Goal: Task Accomplishment & Management: Manage account settings

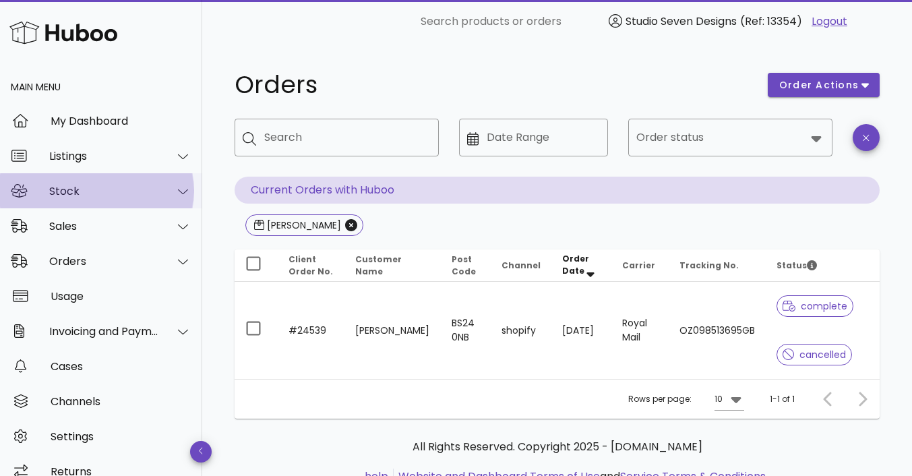
click at [73, 200] on div "Stock" at bounding box center [101, 190] width 202 height 35
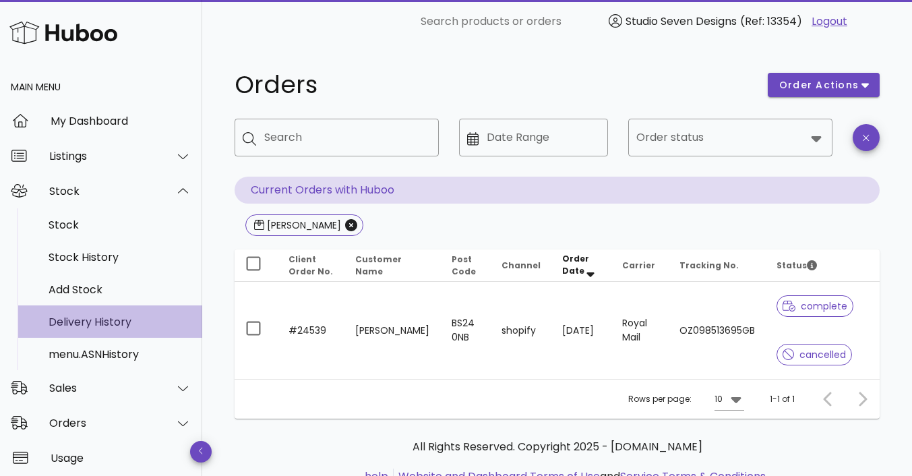
click at [76, 318] on div "Delivery History" at bounding box center [120, 321] width 143 height 13
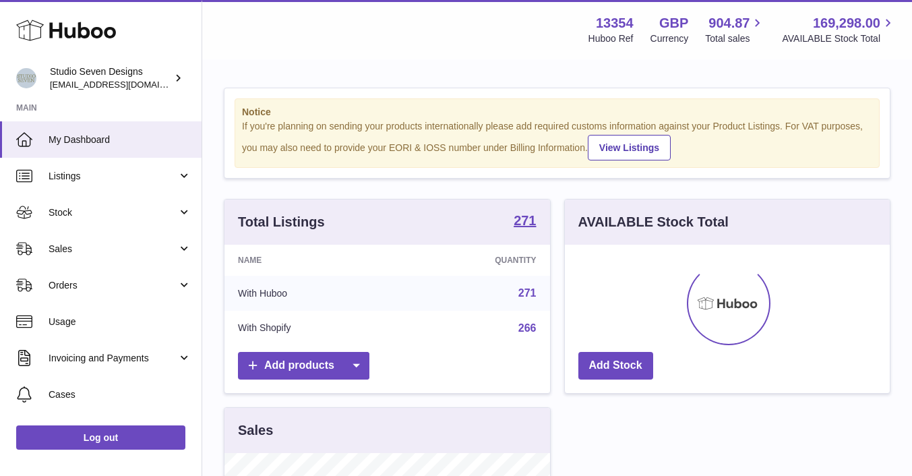
scroll to position [210, 325]
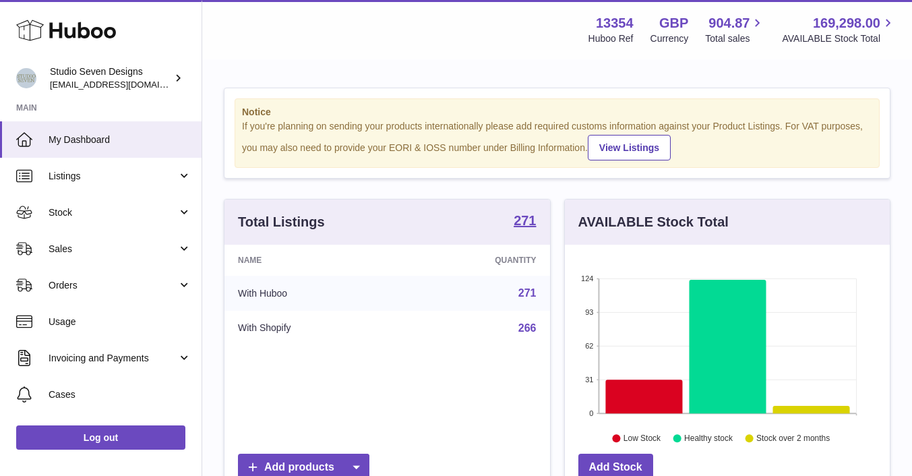
click at [76, 318] on span "Usage" at bounding box center [120, 321] width 143 height 13
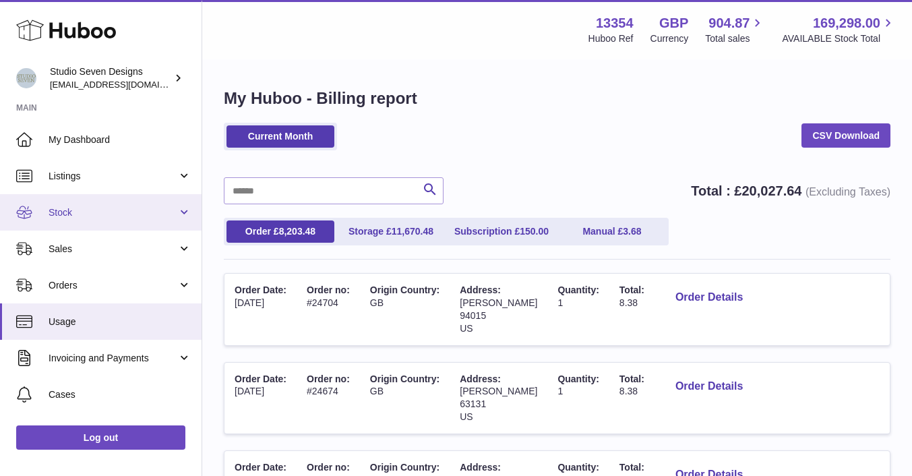
click at [74, 220] on link "Stock" at bounding box center [101, 212] width 202 height 36
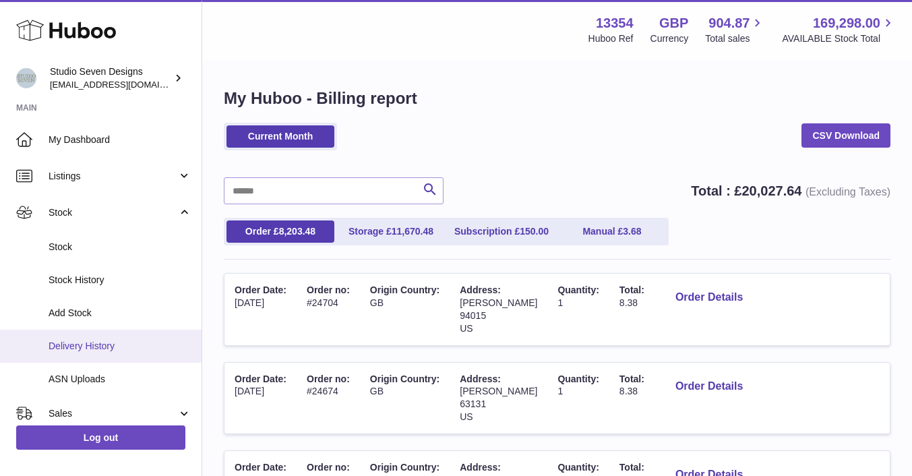
click at [82, 350] on span "Delivery History" at bounding box center [120, 346] width 143 height 13
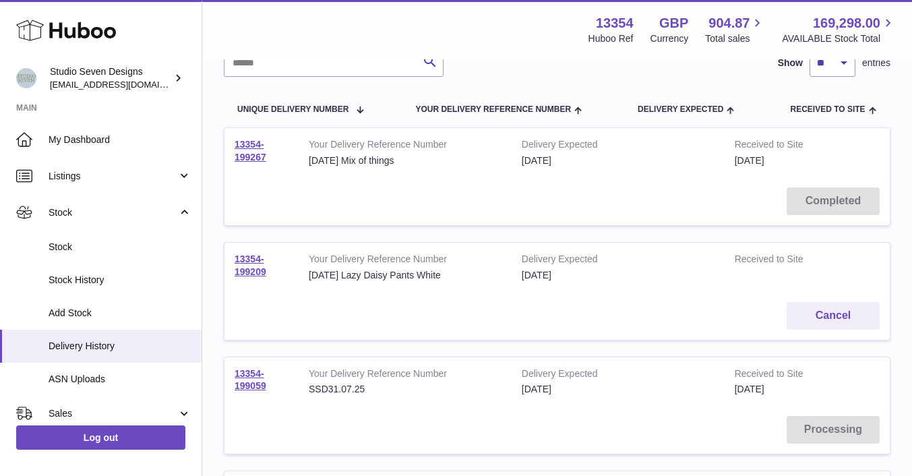
scroll to position [119, 0]
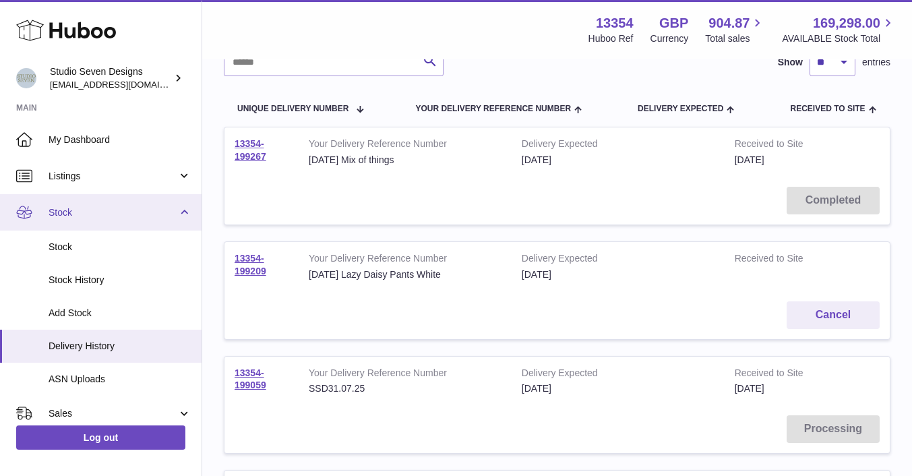
click at [77, 206] on link "Stock" at bounding box center [101, 212] width 202 height 36
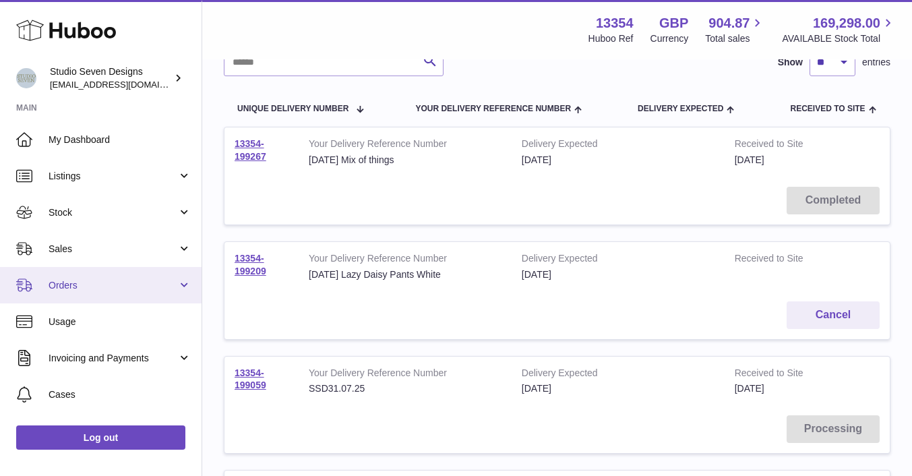
click at [73, 282] on span "Orders" at bounding box center [113, 285] width 129 height 13
click at [75, 280] on span "Orders" at bounding box center [113, 285] width 129 height 13
click at [72, 286] on span "Orders" at bounding box center [113, 285] width 129 height 13
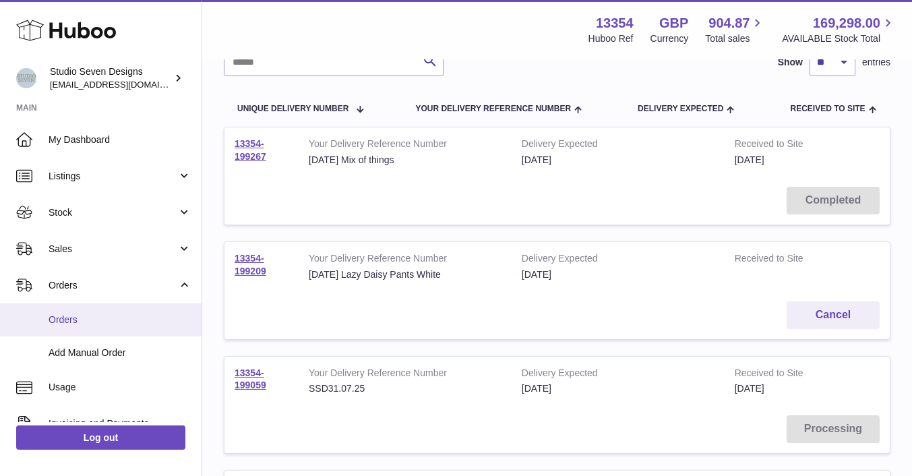
click at [71, 320] on span "Orders" at bounding box center [120, 319] width 143 height 13
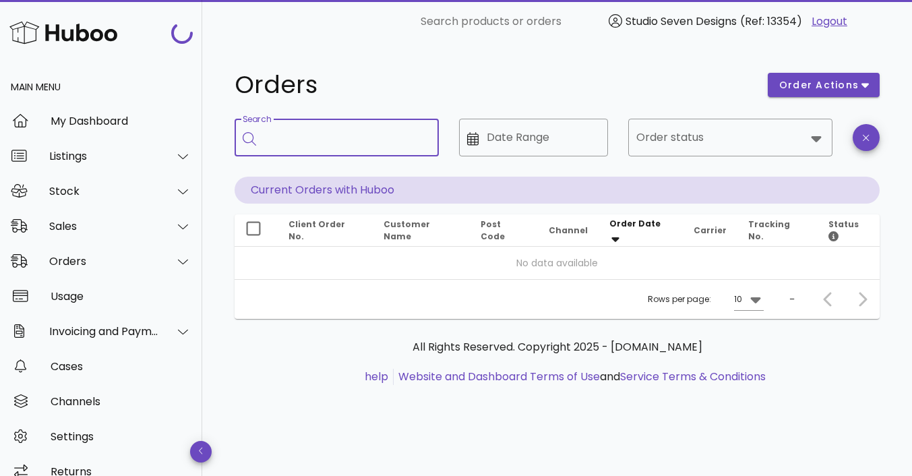
click at [314, 133] on input "Search" at bounding box center [346, 138] width 164 height 22
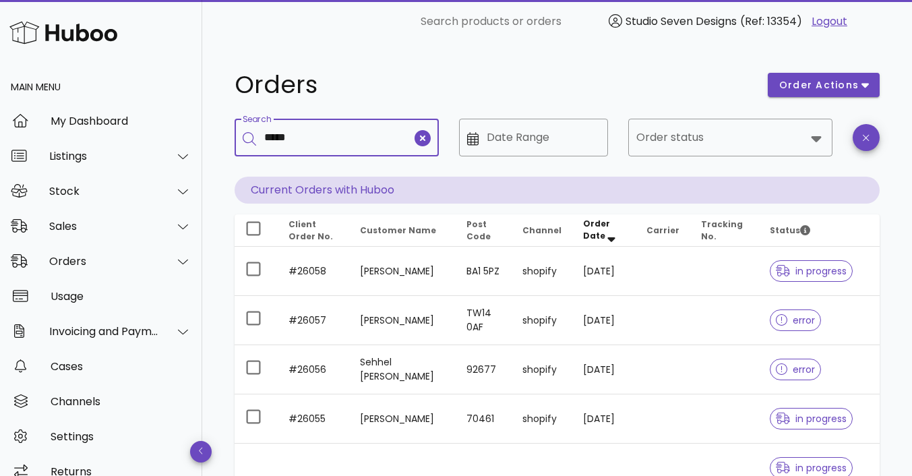
type input "*****"
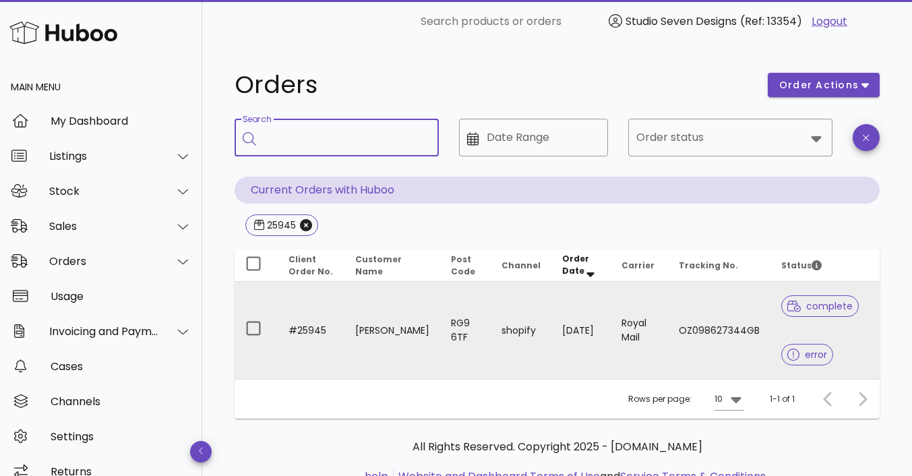
click at [770, 324] on td "complete error" at bounding box center [824, 330] width 109 height 97
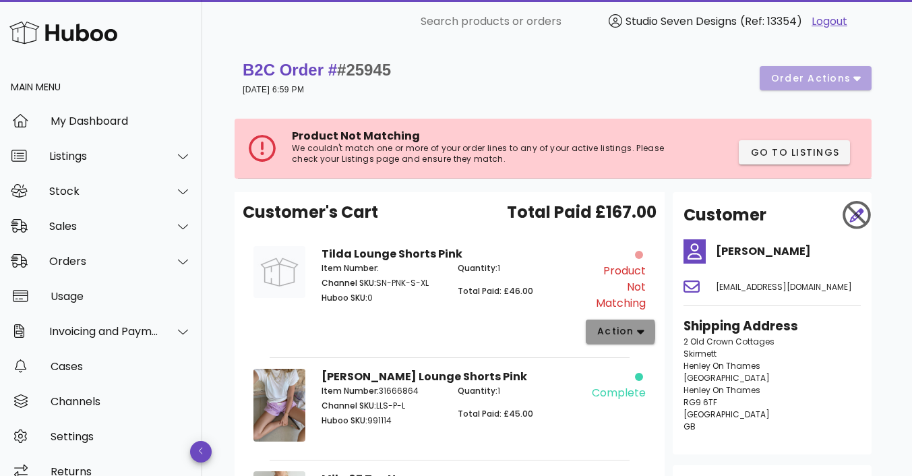
click at [637, 332] on icon "button" at bounding box center [640, 332] width 7 height 5
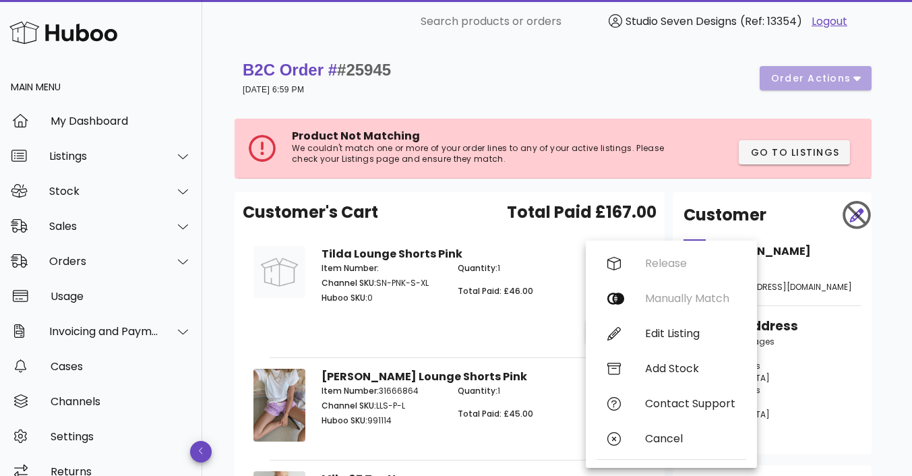
click at [418, 304] on div "Item Number: Channel SKU: SN-PNK-S-XL Huboo SKU: 0" at bounding box center [381, 285] width 136 height 62
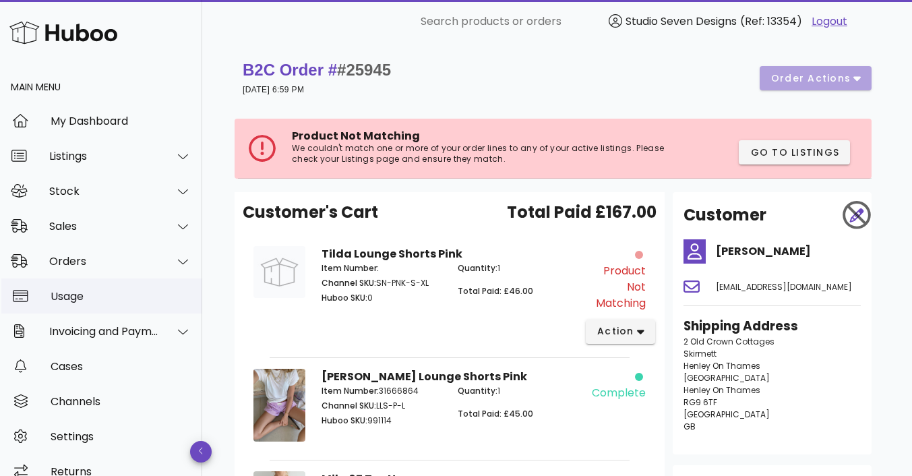
scroll to position [18, 0]
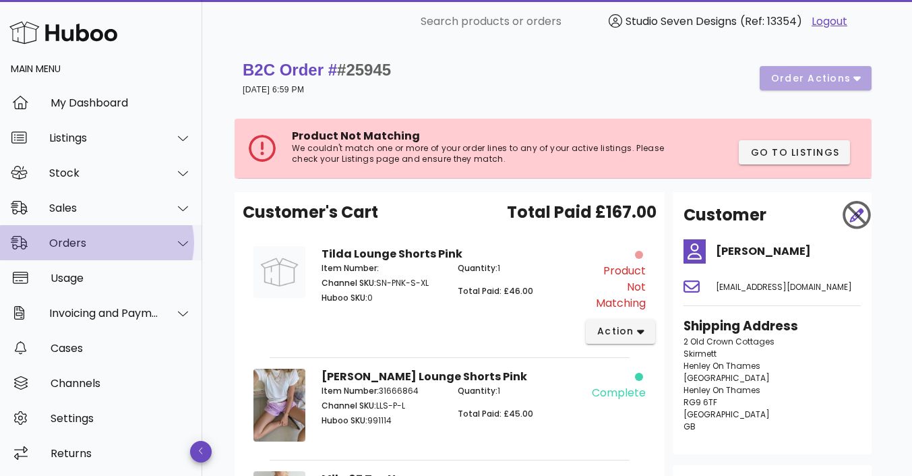
click at [82, 255] on div "Orders" at bounding box center [101, 242] width 202 height 35
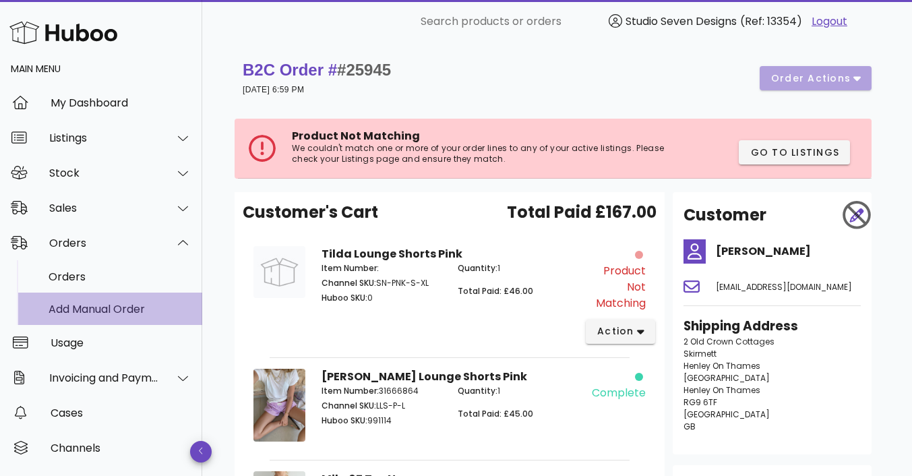
click at [75, 313] on div "Add Manual Order" at bounding box center [120, 309] width 143 height 13
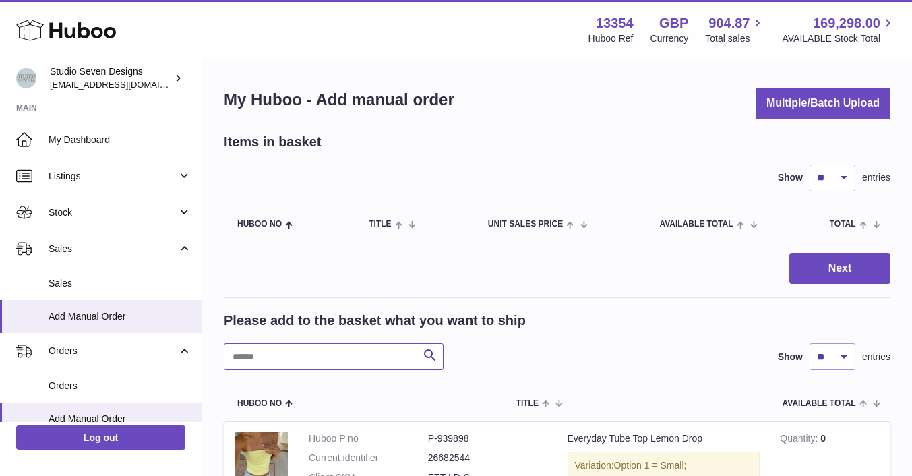
click at [292, 359] on input "text" at bounding box center [334, 356] width 220 height 27
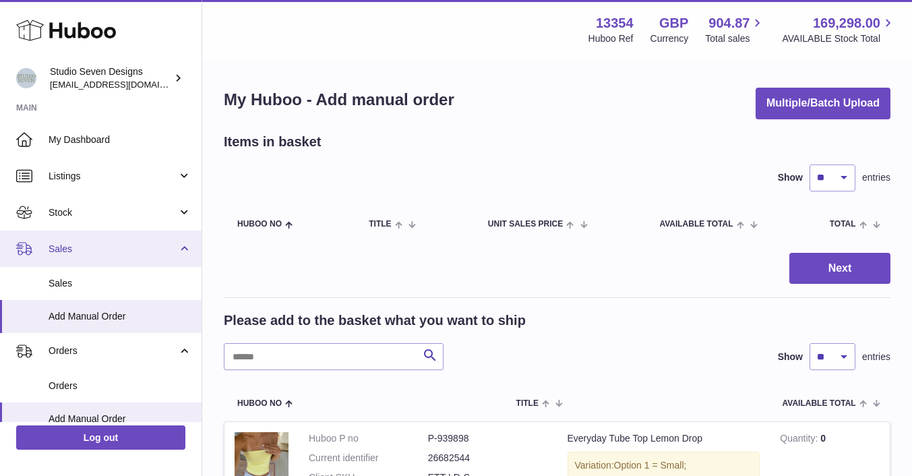
click at [83, 252] on span "Sales" at bounding box center [113, 249] width 129 height 13
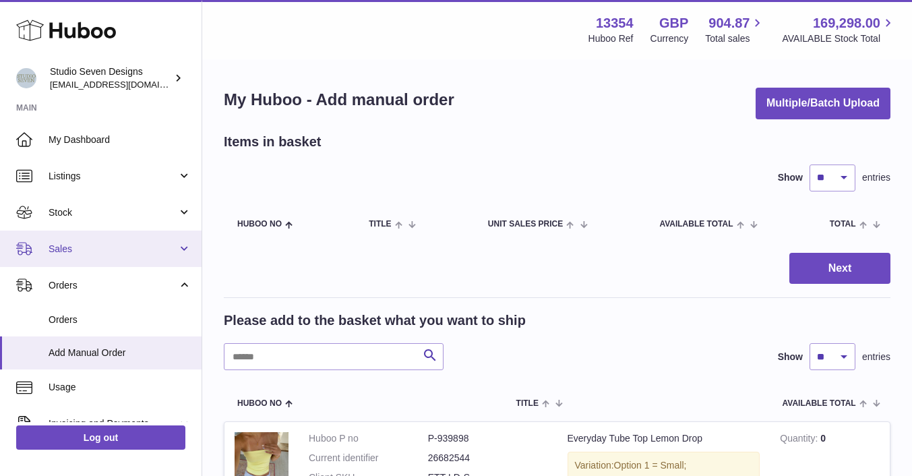
click at [82, 252] on span "Sales" at bounding box center [113, 249] width 129 height 13
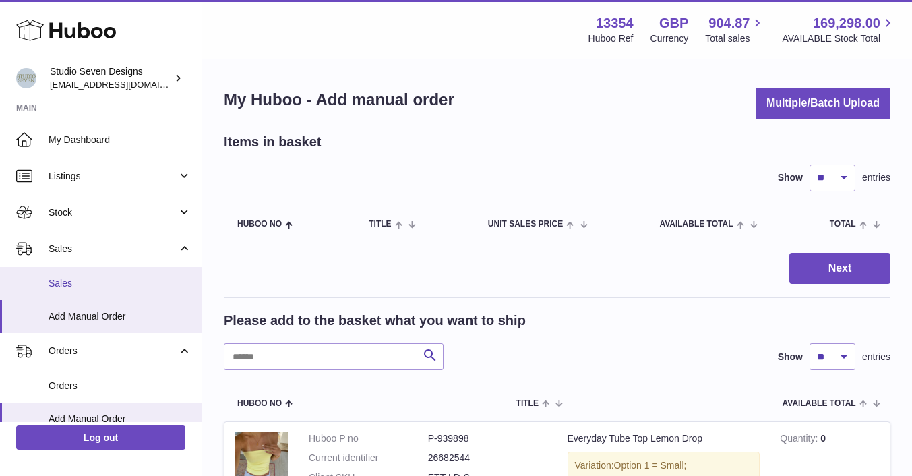
click at [73, 274] on link "Sales" at bounding box center [101, 283] width 202 height 33
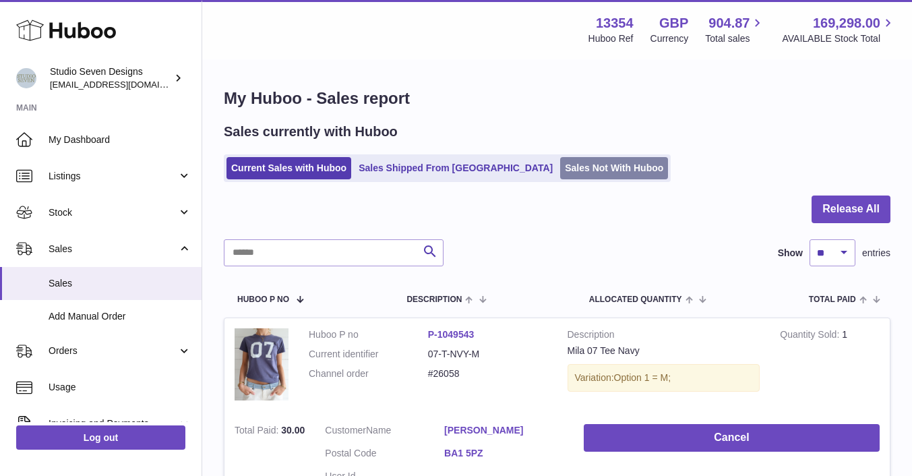
click at [560, 168] on link "Sales Not With Huboo" at bounding box center [614, 168] width 108 height 22
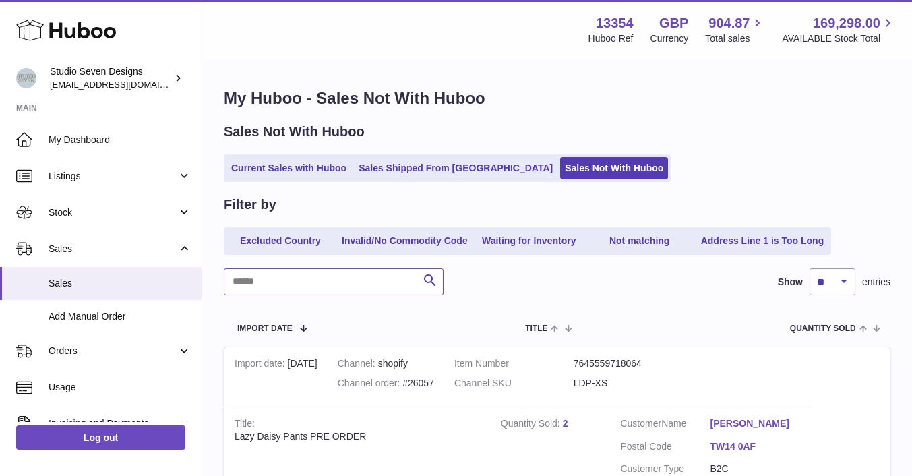
click at [280, 285] on input "text" at bounding box center [334, 281] width 220 height 27
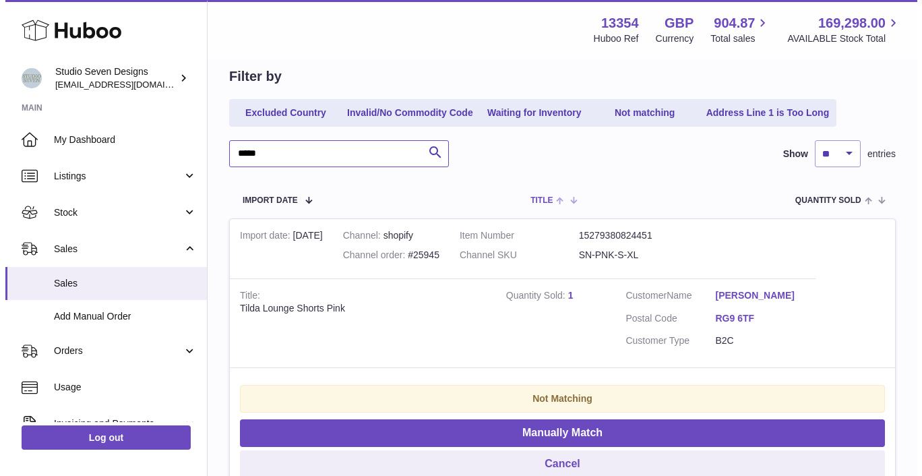
scroll to position [129, 0]
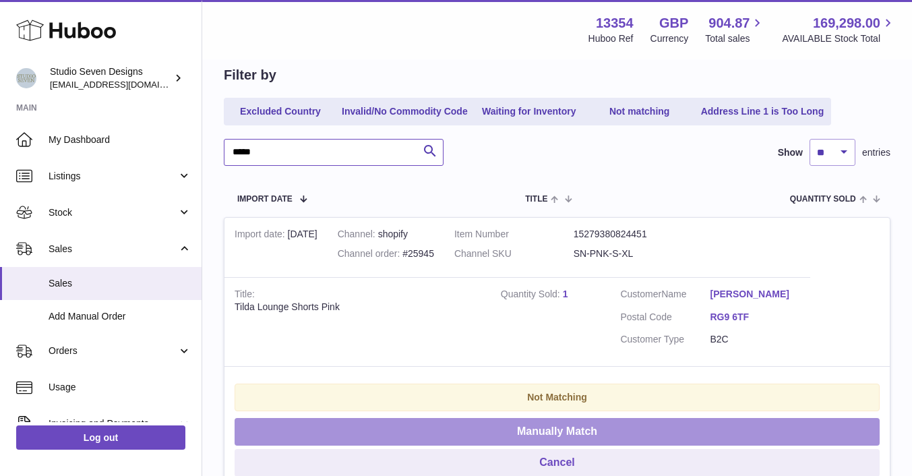
type input "*****"
click at [565, 427] on button "Manually Match" at bounding box center [557, 432] width 645 height 28
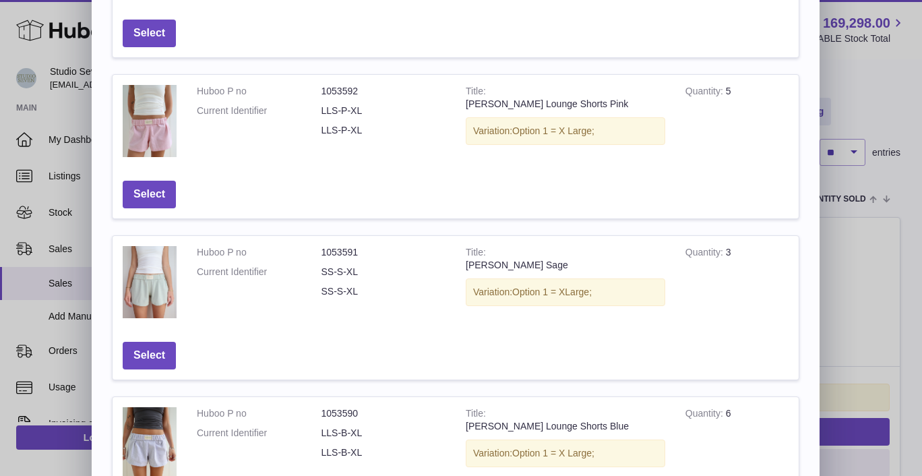
scroll to position [0, 0]
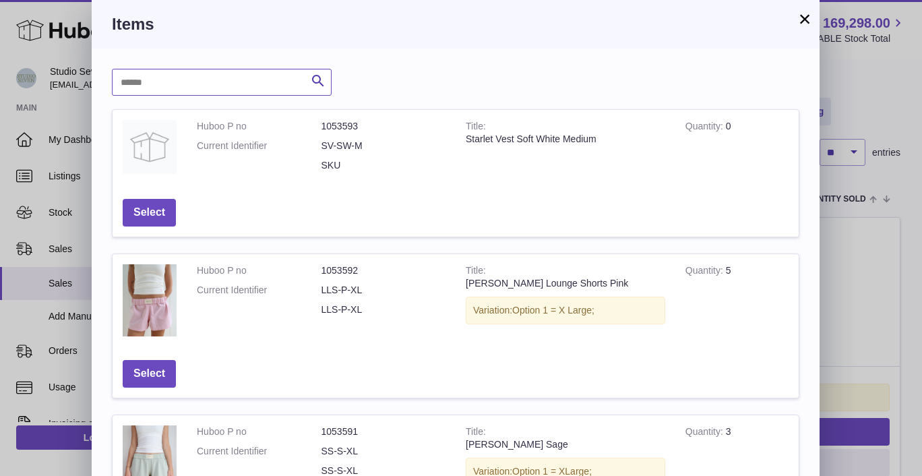
click at [171, 83] on input "text" at bounding box center [222, 82] width 220 height 27
type input "*****"
click at [315, 80] on icon "submit" at bounding box center [318, 81] width 16 height 17
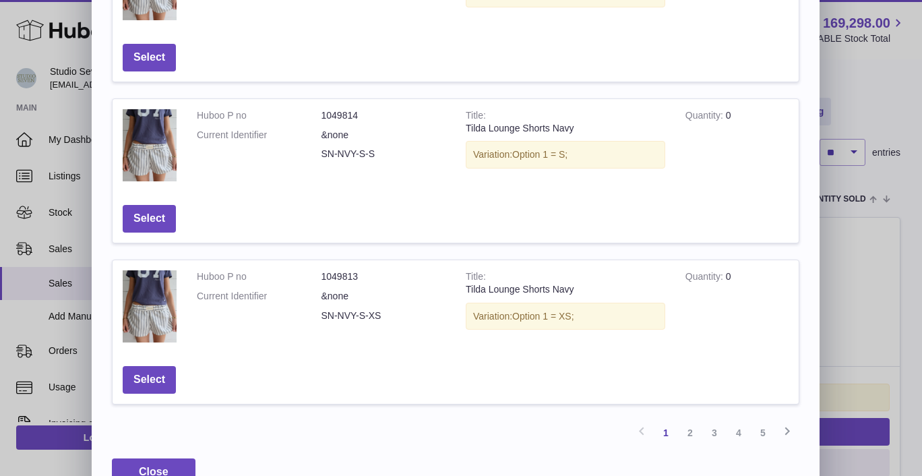
scroll to position [526, 0]
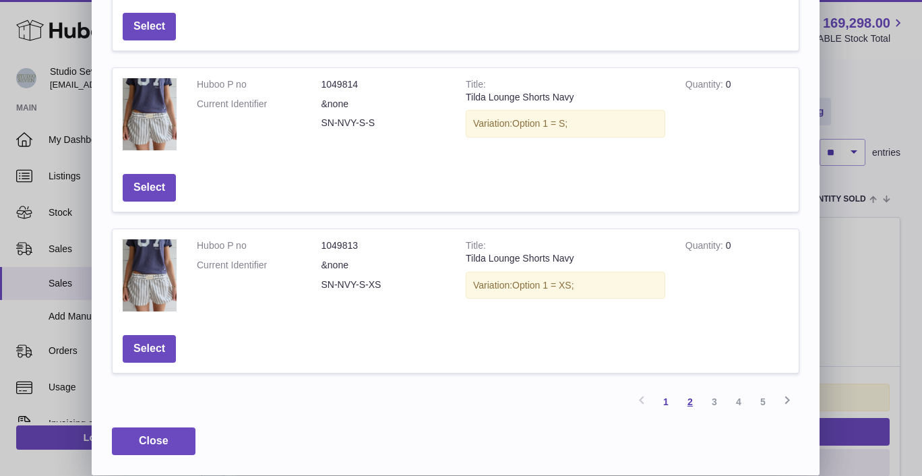
click at [689, 398] on link "2" at bounding box center [690, 402] width 24 height 24
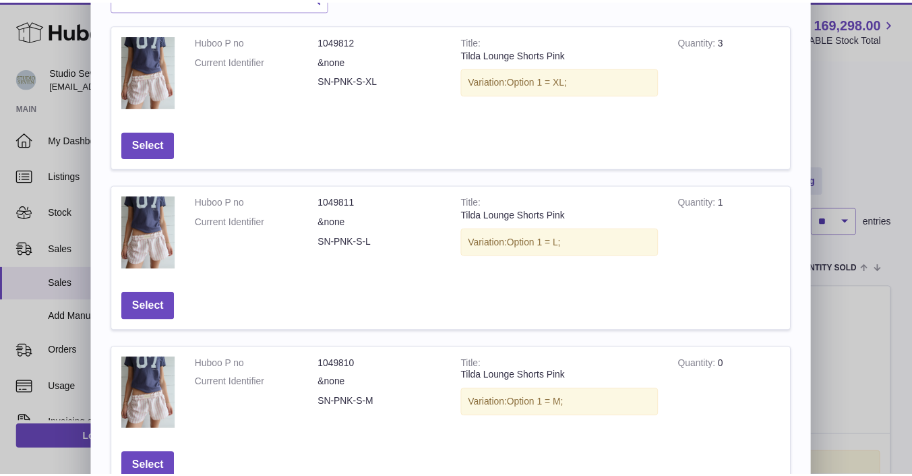
scroll to position [86, 0]
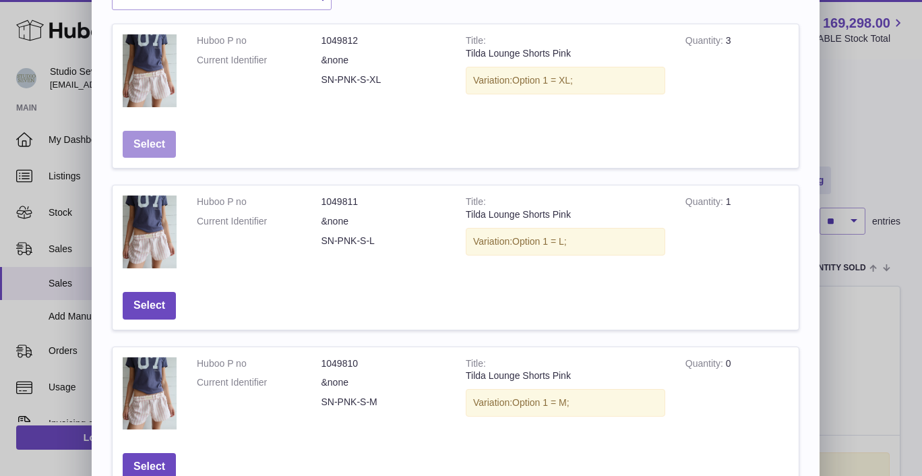
click at [154, 137] on button "Select" at bounding box center [149, 145] width 53 height 28
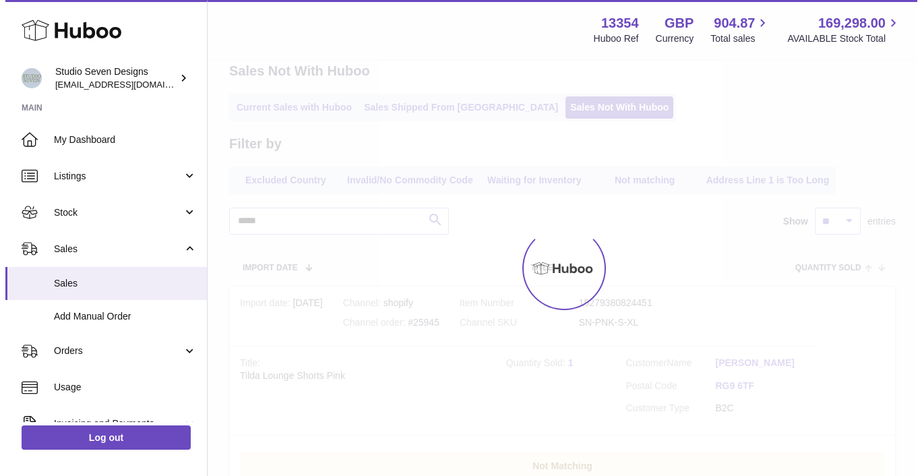
scroll to position [0, 0]
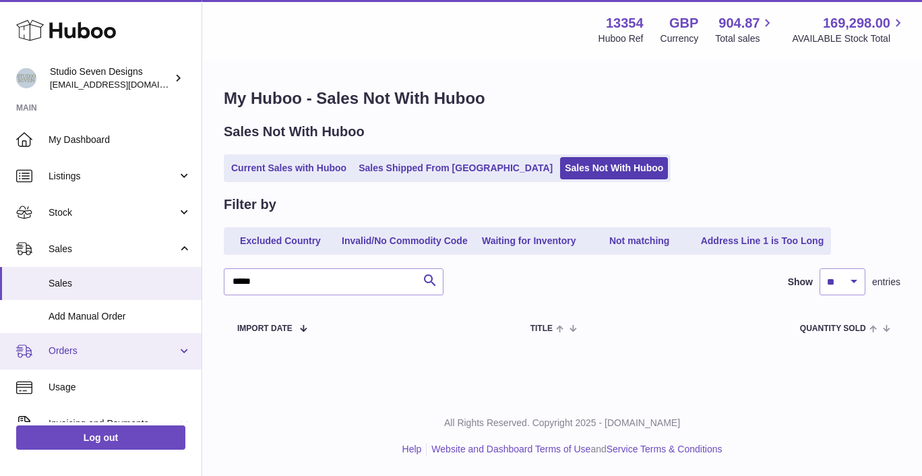
click at [65, 347] on span "Orders" at bounding box center [113, 350] width 129 height 13
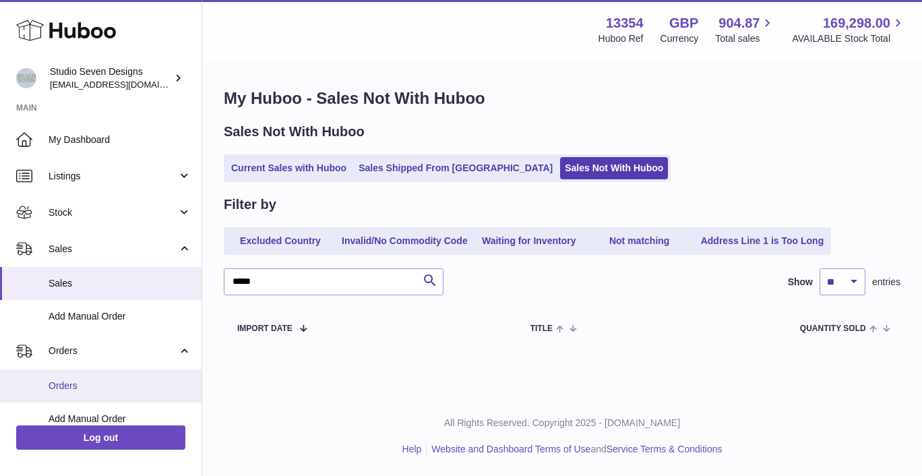
click at [78, 380] on span "Orders" at bounding box center [120, 385] width 143 height 13
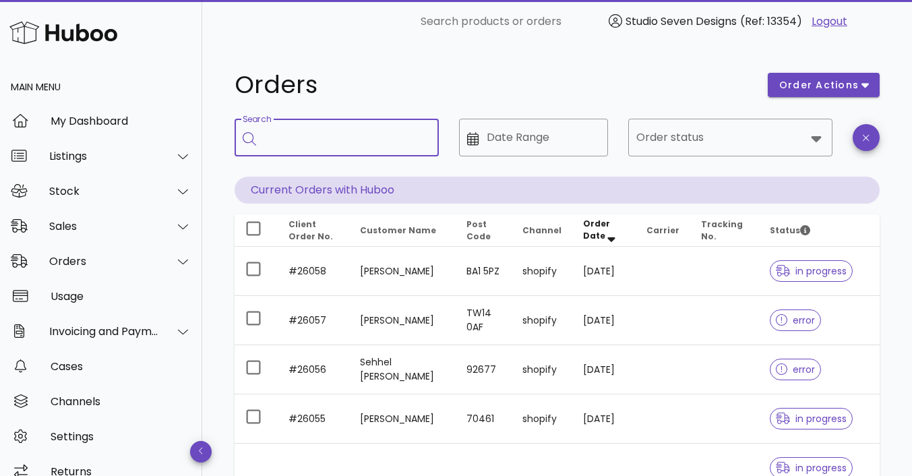
click at [291, 137] on input "Search" at bounding box center [346, 138] width 164 height 22
type input "*****"
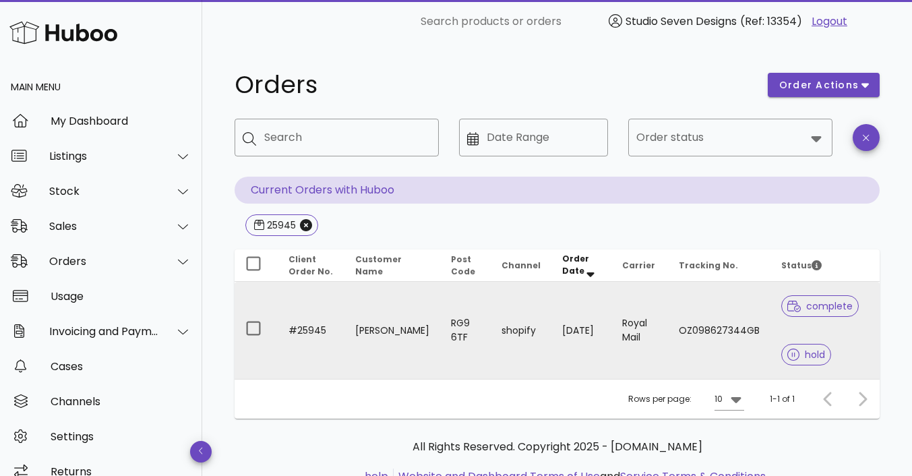
click at [722, 325] on td "OZ098627344GB" at bounding box center [719, 330] width 102 height 97
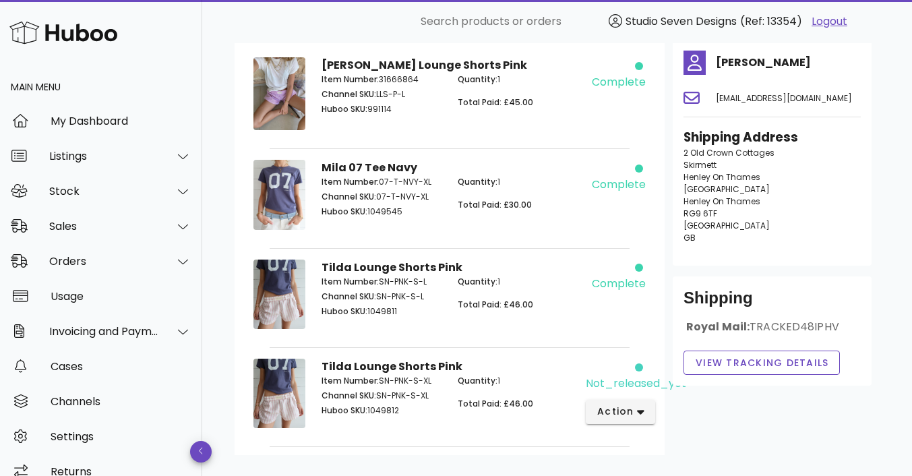
scroll to position [109, 0]
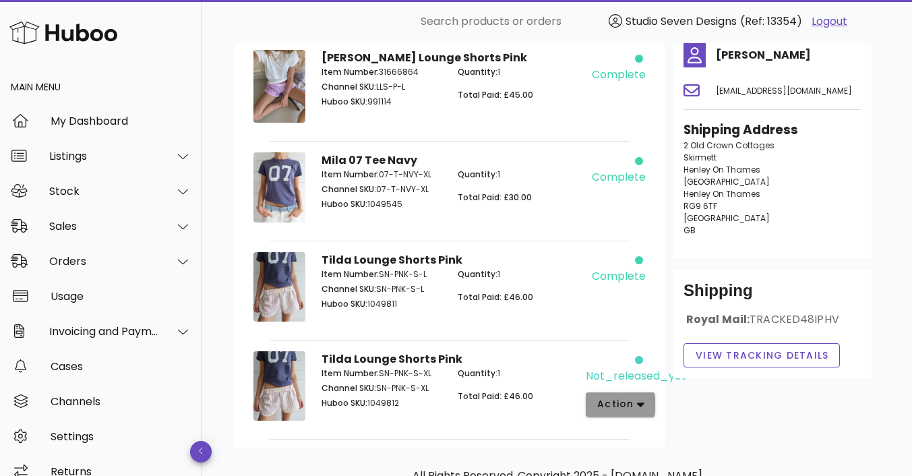
click at [643, 403] on button "action" at bounding box center [620, 404] width 69 height 24
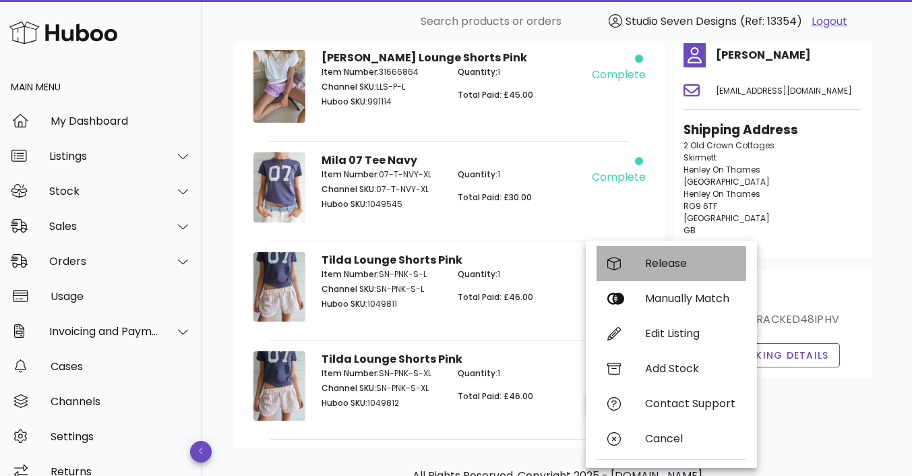
click at [664, 264] on div "Release" at bounding box center [690, 263] width 90 height 13
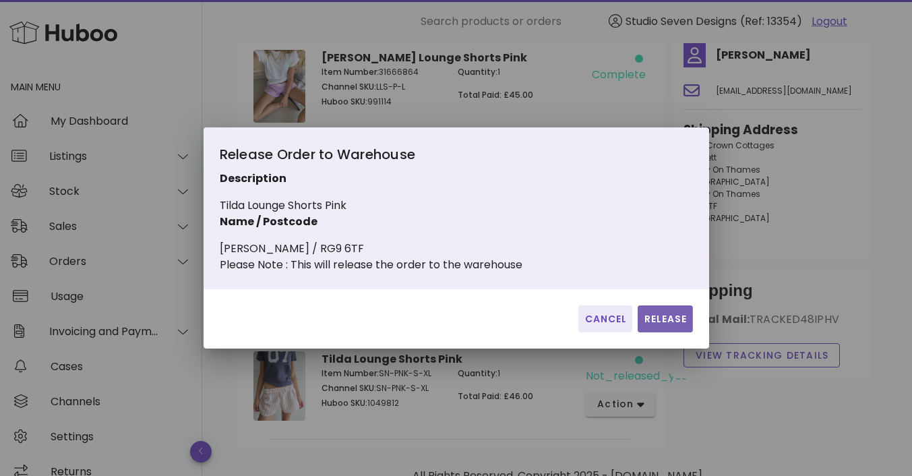
click at [662, 326] on span "Release" at bounding box center [665, 319] width 44 height 14
